Goal: Check status: Check status

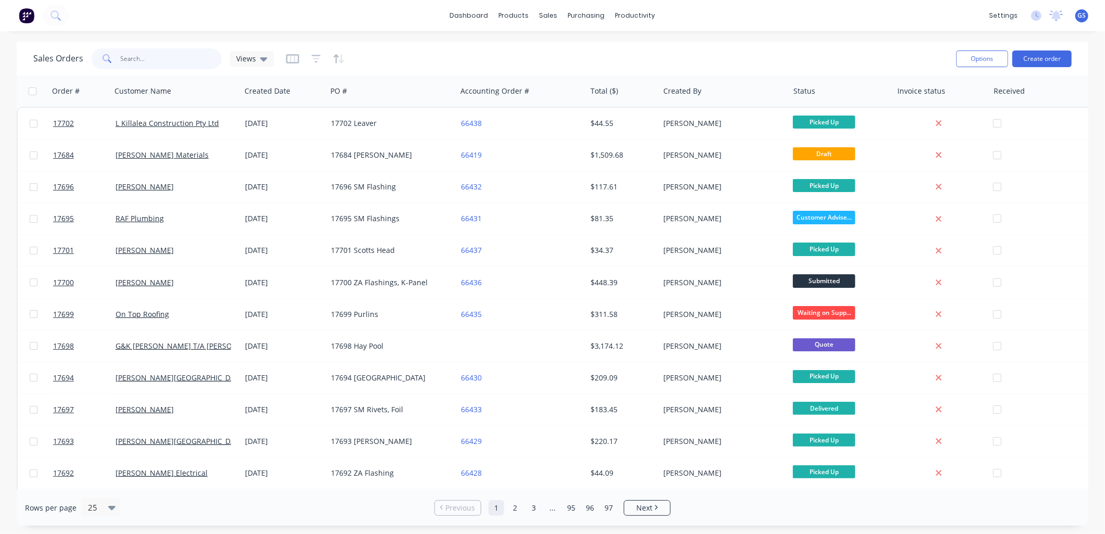
click at [142, 61] on input "text" at bounding box center [171, 58] width 101 height 21
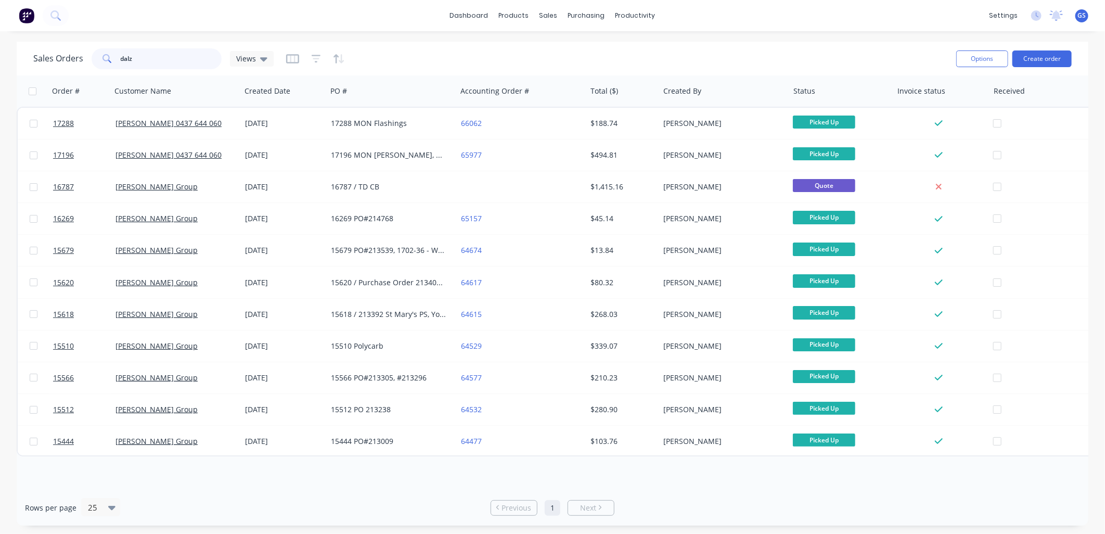
drag, startPoint x: 142, startPoint y: 58, endPoint x: 59, endPoint y: 69, distance: 83.4
click at [59, 69] on div "Sales Orders dalz Views" at bounding box center [153, 58] width 240 height 21
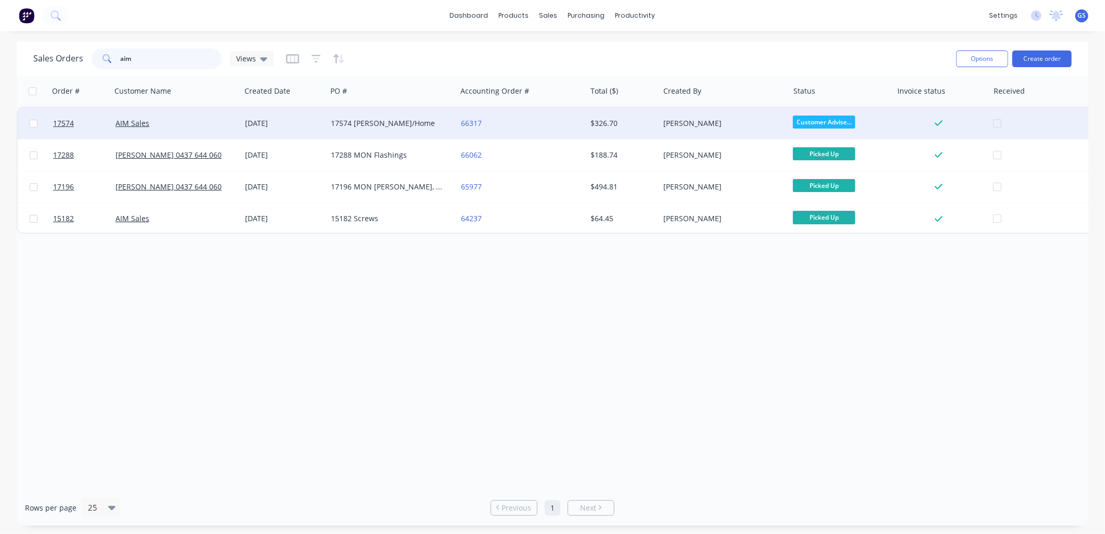
type input "aim"
click at [375, 121] on div "17574 [PERSON_NAME]/Home" at bounding box center [389, 123] width 116 height 10
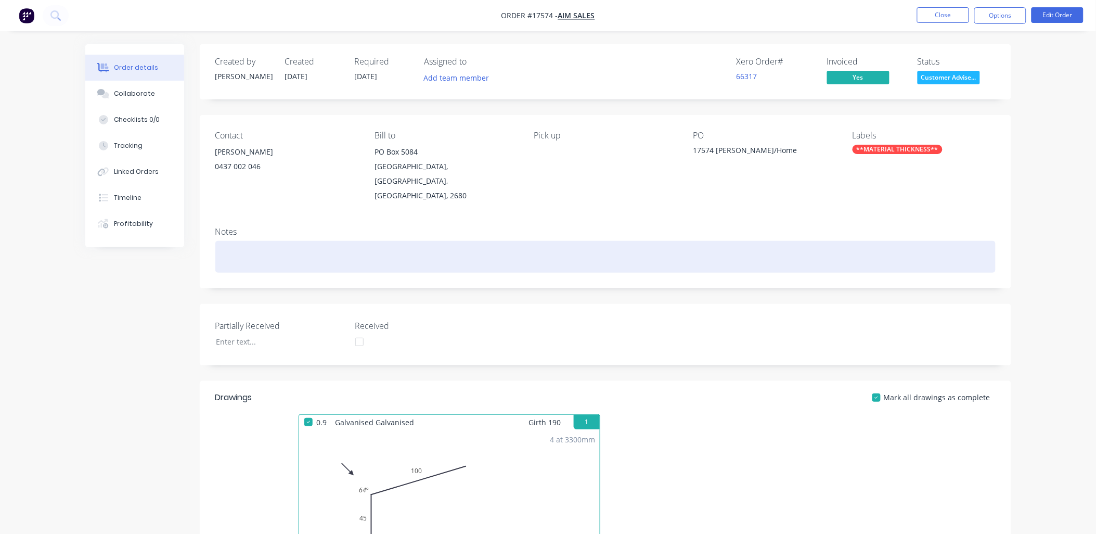
scroll to position [226, 0]
